Goal: Information Seeking & Learning: Learn about a topic

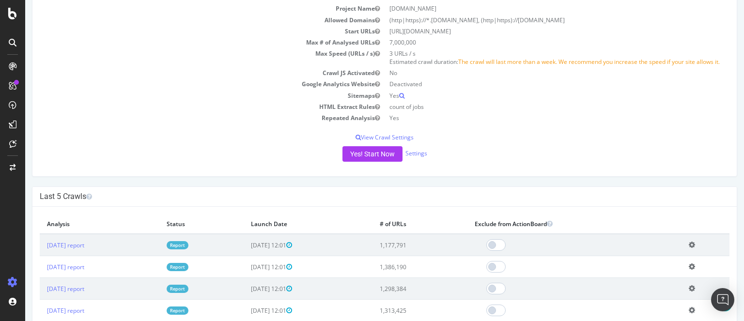
scroll to position [108, 0]
click at [70, 249] on link "[DATE] report" at bounding box center [65, 245] width 37 height 8
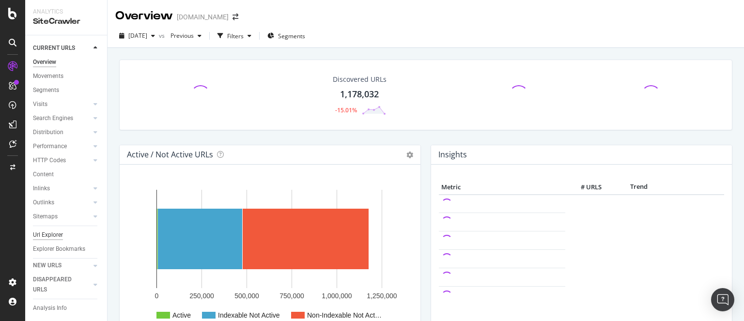
click at [50, 238] on div "Url Explorer" at bounding box center [48, 235] width 30 height 10
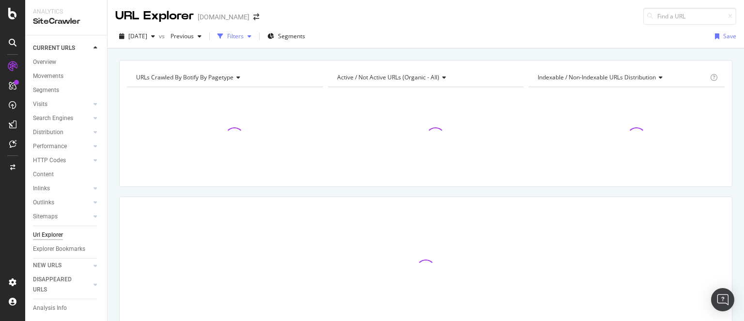
click at [255, 39] on div "Filters" at bounding box center [235, 36] width 42 height 15
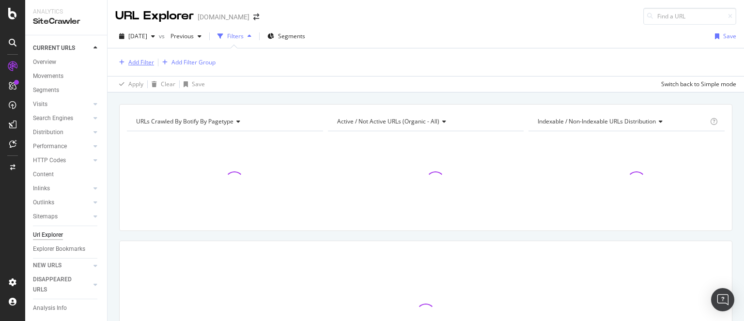
click at [142, 62] on div "Add Filter" at bounding box center [141, 62] width 26 height 8
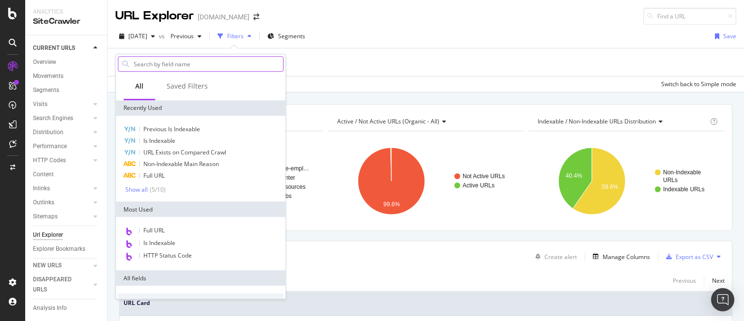
type input "/"
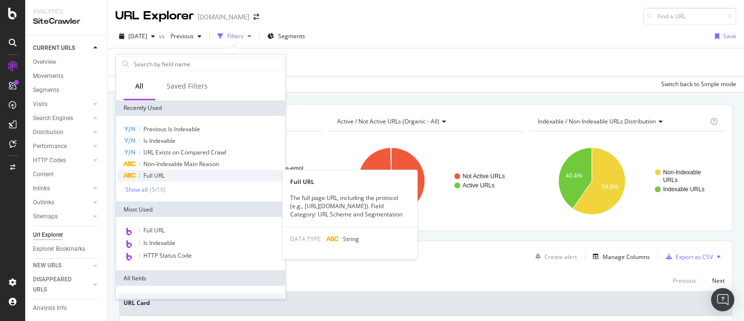
click at [157, 176] on span "Full URL" at bounding box center [153, 176] width 21 height 8
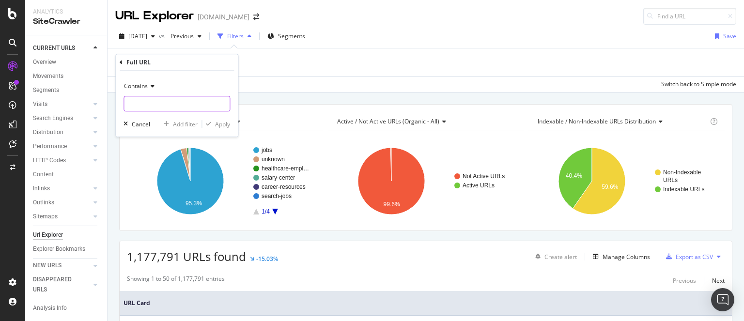
click at [153, 106] on input "text" at bounding box center [177, 104] width 106 height 16
type input "/healthcare-news/"
click at [224, 123] on div "Apply" at bounding box center [222, 124] width 15 height 8
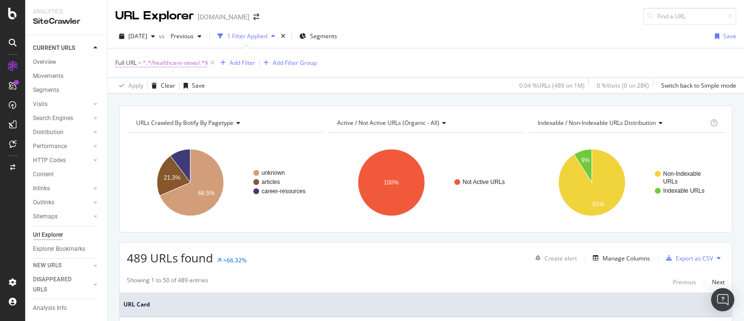
click at [200, 64] on span "^.*/healthcare-news/.*$" at bounding box center [175, 63] width 65 height 14
click at [128, 104] on input "/healthcare-news/" at bounding box center [170, 103] width 92 height 16
type input "com/healthcare-news/"
click at [225, 125] on div "Apply" at bounding box center [222, 123] width 15 height 8
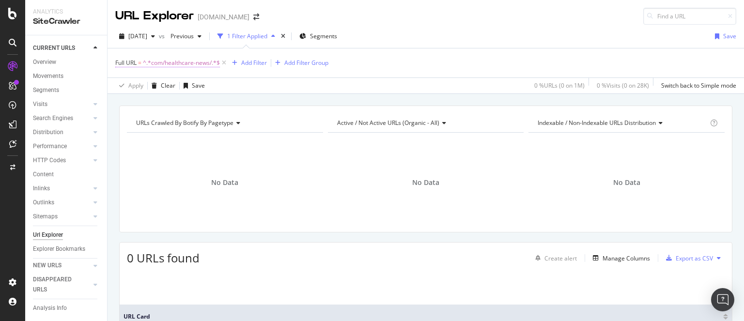
click at [192, 64] on span "^.*com/healthcare-news/.*$" at bounding box center [181, 63] width 77 height 14
click at [141, 107] on input "com/healthcare-news/" at bounding box center [170, 103] width 92 height 16
type input "resources/healthcare-news/"
click at [223, 124] on div "Apply" at bounding box center [222, 123] width 15 height 8
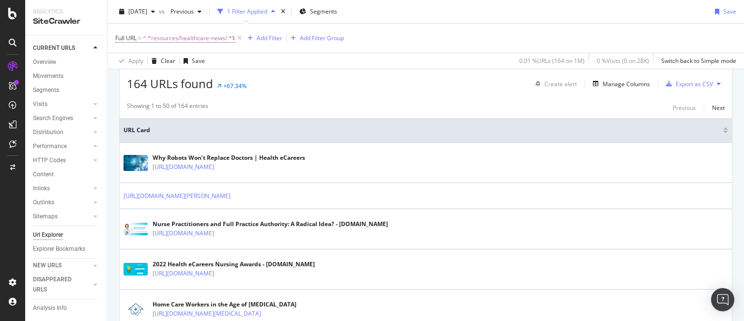
scroll to position [175, 0]
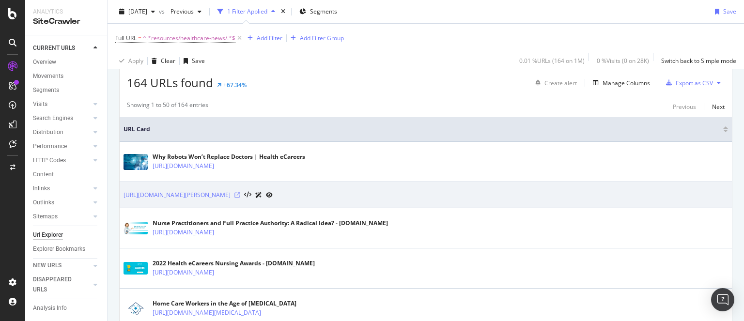
click at [240, 195] on icon at bounding box center [238, 195] width 6 height 6
